Goal: Task Accomplishment & Management: Use online tool/utility

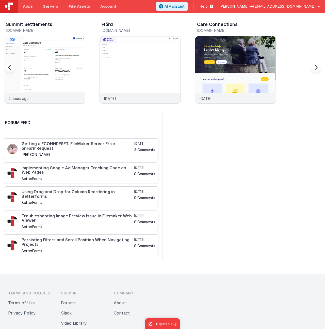
click at [35, 29] on h5 "[DOMAIN_NAME]" at bounding box center [45, 30] width 79 height 4
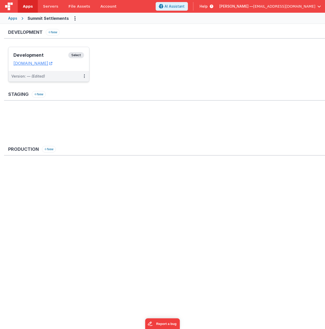
click at [45, 53] on h3 "Development" at bounding box center [40, 55] width 55 height 5
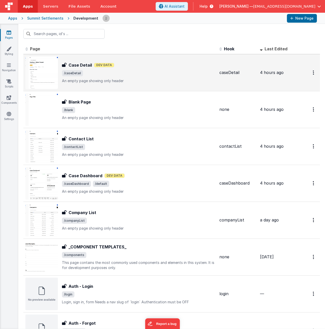
click at [139, 77] on div "Case Detail Case Detail Dev Data /caseDetail An empty page showing only header" at bounding box center [139, 72] width 154 height 21
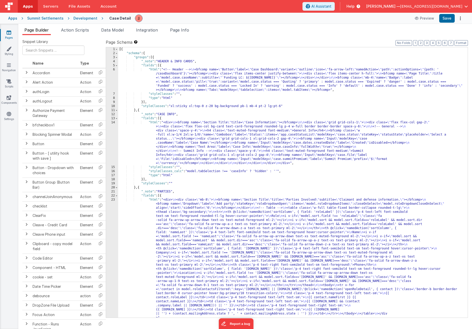
click at [177, 132] on div "[{ "schema" : { "groups" : [{ "_note" : "HEADER & INFO CARDS" , "fields" : [{ "…" at bounding box center [291, 186] width 346 height 278
click at [109, 29] on span "Data Model" at bounding box center [112, 29] width 23 height 5
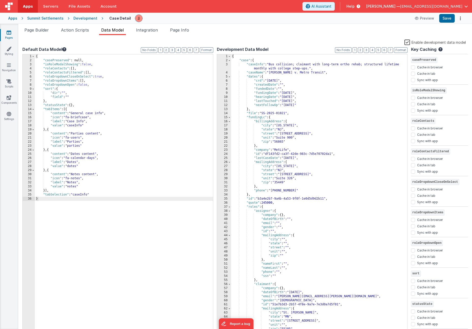
click at [93, 195] on div "{ "casePreserved" : null, "isRoleModalShowing" : false , "roleContacts" : [ ] ,…" at bounding box center [124, 197] width 178 height 287
click at [40, 28] on span "Page Builder" at bounding box center [36, 29] width 24 height 5
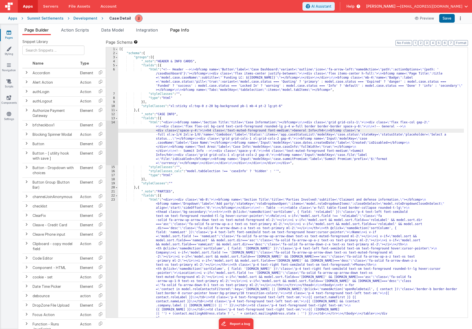
click at [183, 29] on span "Page Info" at bounding box center [179, 29] width 19 height 5
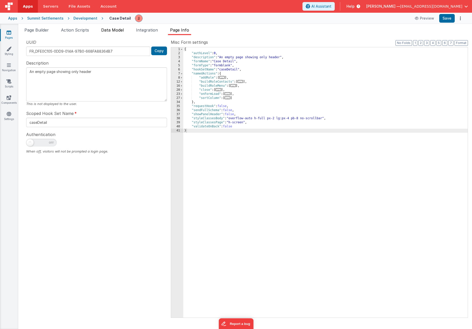
click at [111, 30] on span "Data Model" at bounding box center [112, 29] width 23 height 5
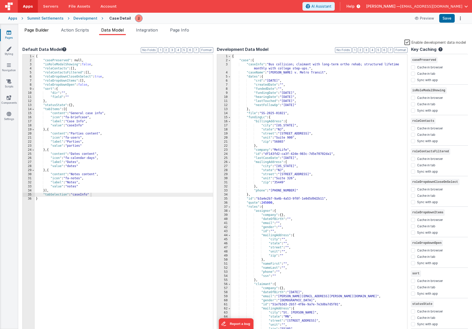
click at [43, 29] on span "Page Builder" at bounding box center [36, 29] width 24 height 5
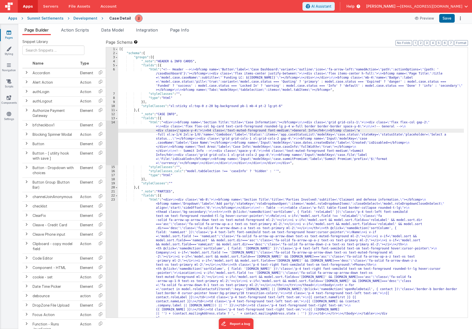
click at [189, 137] on div "[{ "schema" : { "groups" : [{ "_note" : "HEADER & INFO CARDS" , "fields" : [{ "…" at bounding box center [291, 186] width 346 height 278
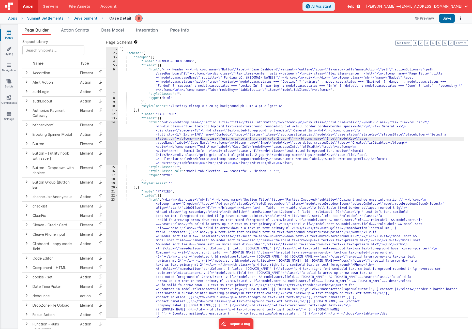
click at [112, 140] on div "14" at bounding box center [112, 142] width 12 height 45
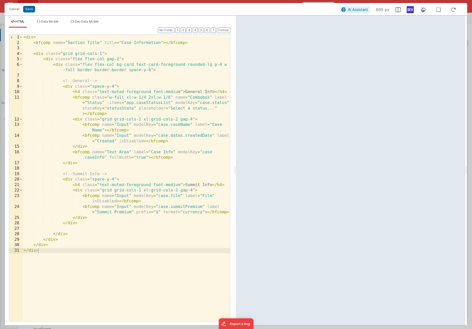
click at [173, 140] on div "< div > < bfcomp name = "Section Title" title = "Case Information" > </ bfcomp …" at bounding box center [126, 184] width 207 height 298
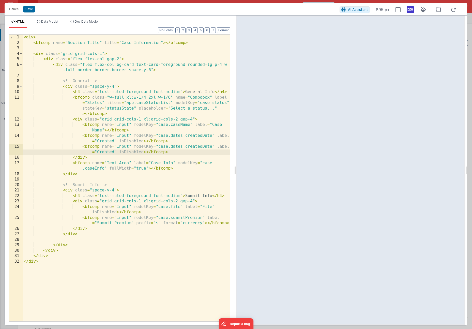
click at [125, 153] on div "< div > < bfcomp name = "Section Title" title = "Case Information" > </ bfcomp …" at bounding box center [126, 184] width 207 height 298
click at [175, 146] on div "< div > < bfcomp name = "Section Title" title = "Case Information" > </ bfcomp …" at bounding box center [126, 184] width 207 height 298
click at [75, 22] on li "Dev Data Model" at bounding box center [84, 24] width 32 height 8
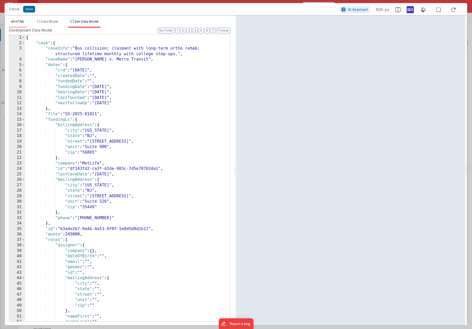
click at [21, 24] on li "HTML" at bounding box center [18, 24] width 18 height 8
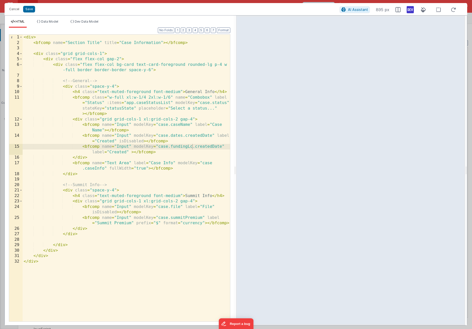
click at [197, 146] on div "< div > < bfcomp name = "Section Title" title = "Case Information" > </ bfcomp …" at bounding box center [126, 184] width 207 height 298
click at [113, 153] on div "< div > < bfcomp name = "Section Title" title = "Case Information" > </ bfcomp …" at bounding box center [126, 184] width 207 height 298
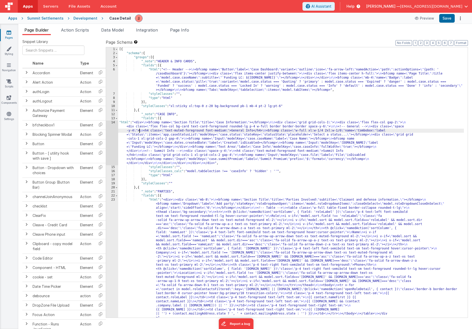
click at [139, 130] on div "[{ "schema" : { "groups" : [{ "_note" : "HEADER & INFO CARDS" , "fields" : [{ "…" at bounding box center [291, 186] width 346 height 278
click at [108, 134] on div "14" at bounding box center [112, 142] width 12 height 45
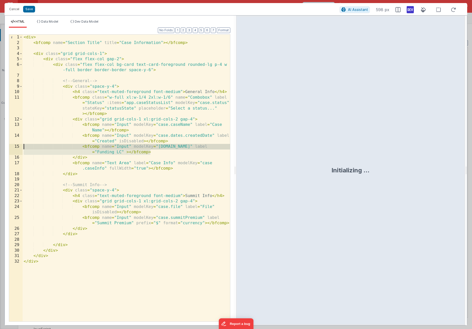
drag, startPoint x: 155, startPoint y: 153, endPoint x: -29, endPoint y: 145, distance: 183.7
click at [0, 145] on html "Cancel Save AI Assistant 598 px HTML Data Model Dev Data Model Format 7 6 5 4 3…" at bounding box center [236, 164] width 472 height 329
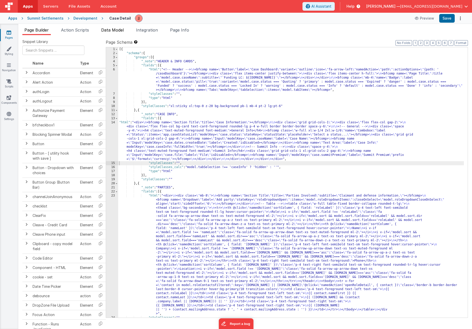
click at [115, 29] on span "Data Model" at bounding box center [112, 29] width 23 height 5
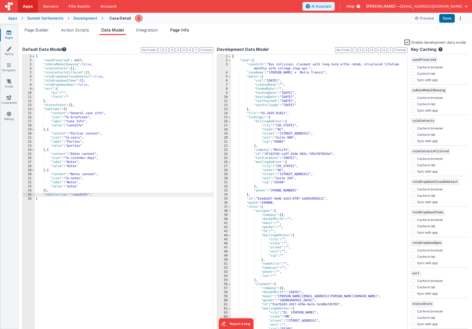
click at [186, 31] on span "Page Info" at bounding box center [179, 29] width 19 height 5
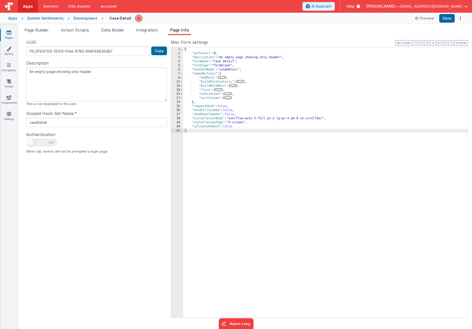
click at [224, 77] on span "..." at bounding box center [222, 77] width 6 height 3
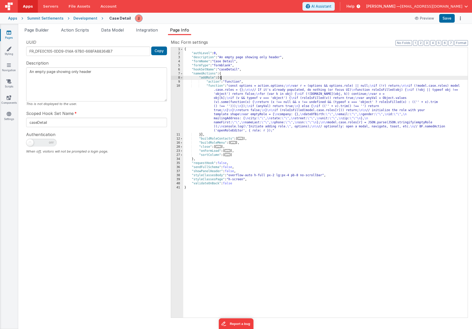
click at [233, 91] on div "{ "authLevel" : 0 , "description" : "An empty page showing only header" , "form…" at bounding box center [325, 186] width 284 height 278
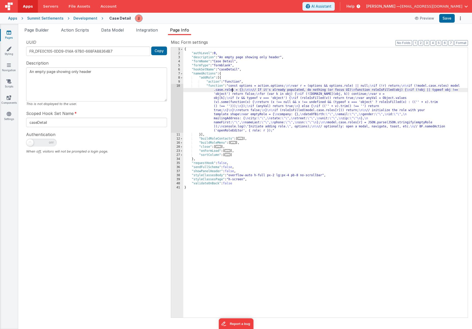
click at [175, 99] on div "10" at bounding box center [177, 108] width 12 height 49
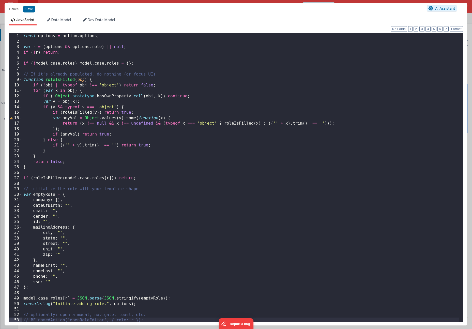
click at [132, 304] on div "const options = action . options ; var r = ( options && options . role ) || nul…" at bounding box center [240, 182] width 437 height 299
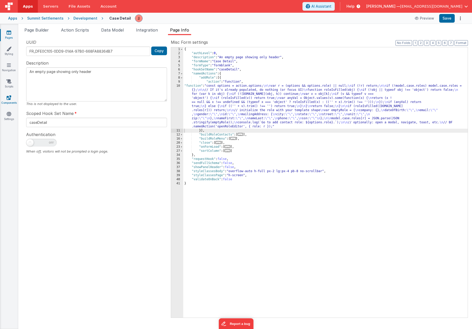
click at [9, 96] on icon at bounding box center [9, 97] width 5 height 5
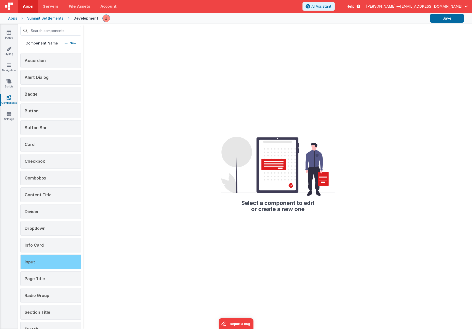
click at [51, 256] on div "Input" at bounding box center [50, 261] width 61 height 15
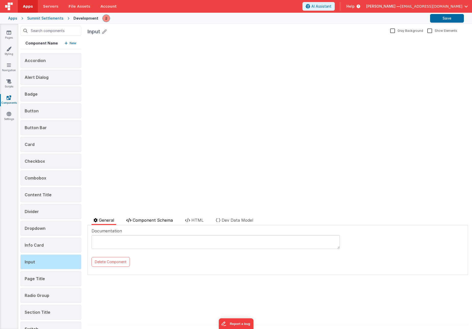
click at [156, 218] on span "Component Schema" at bounding box center [153, 220] width 40 height 5
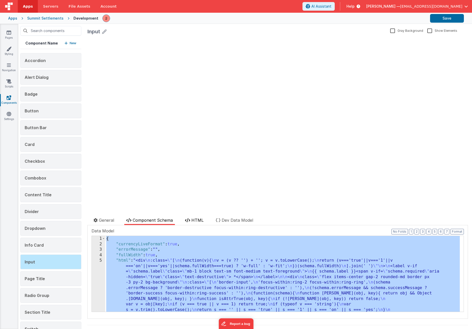
click at [198, 220] on span "HTML" at bounding box center [197, 220] width 12 height 5
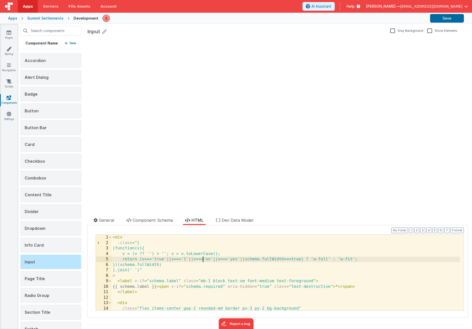
click at [203, 260] on div "< div :class = "[ (function(v){ v = (v ?? '') + ''; v = v.toLowerCase(); return…" at bounding box center [286, 278] width 348 height 87
